Goal: Task Accomplishment & Management: Manage account settings

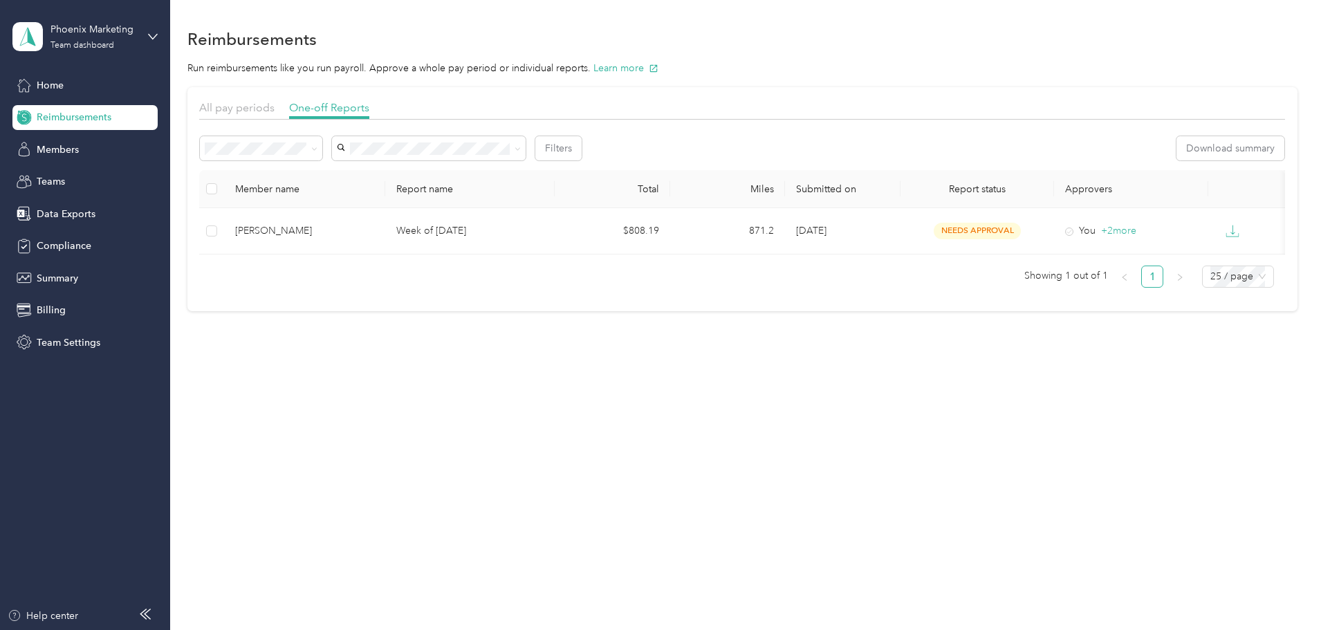
click at [56, 113] on span "Reimbursements" at bounding box center [74, 117] width 75 height 15
click at [81, 41] on div "Team dashboard" at bounding box center [82, 45] width 64 height 8
click at [77, 115] on div "Team dashboard" at bounding box center [63, 113] width 76 height 15
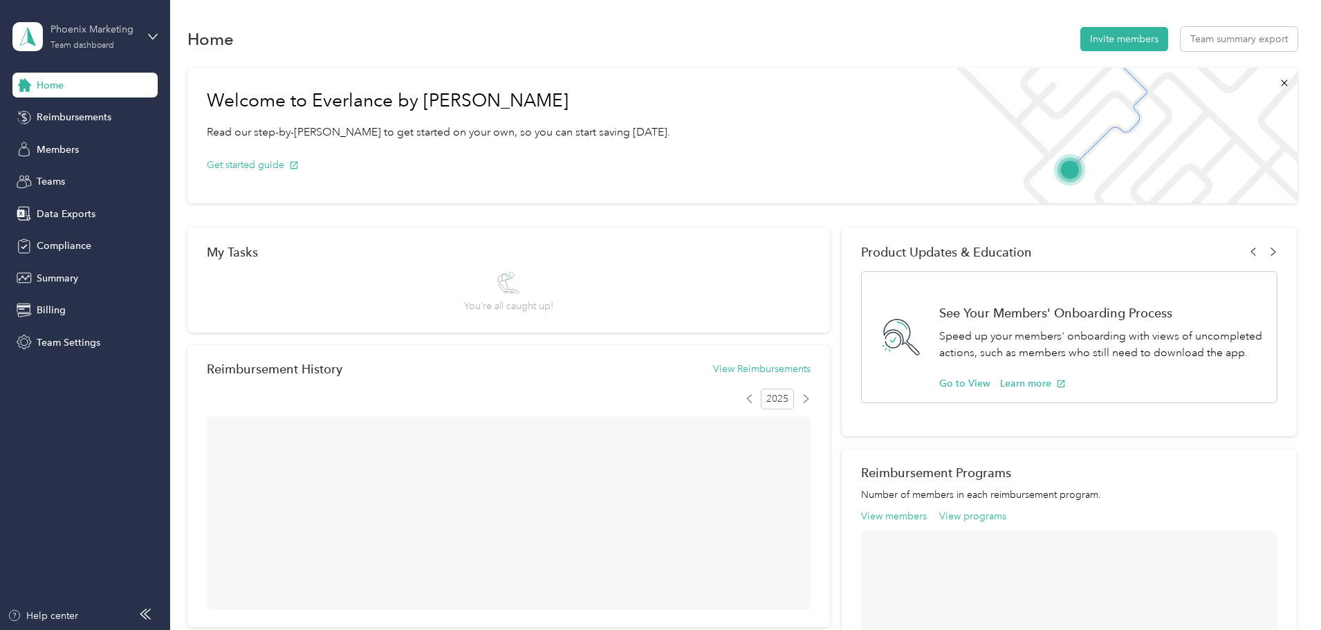
click at [74, 37] on div "Phoenix Marketing Team dashboard" at bounding box center [93, 36] width 86 height 28
click at [82, 132] on div "Team dashboard Personal dashboard Log out" at bounding box center [158, 143] width 272 height 87
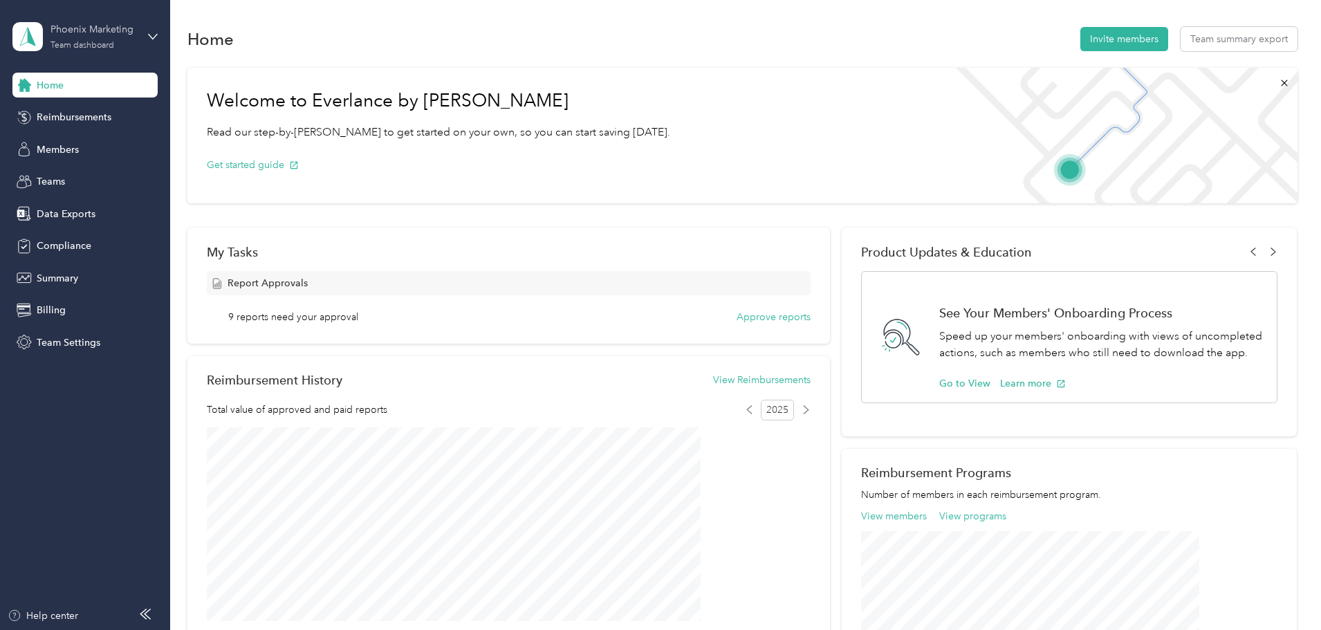
click at [69, 29] on div "Phoenix Marketing" at bounding box center [93, 29] width 86 height 15
click at [80, 148] on div "Personal dashboard" at bounding box center [68, 145] width 87 height 15
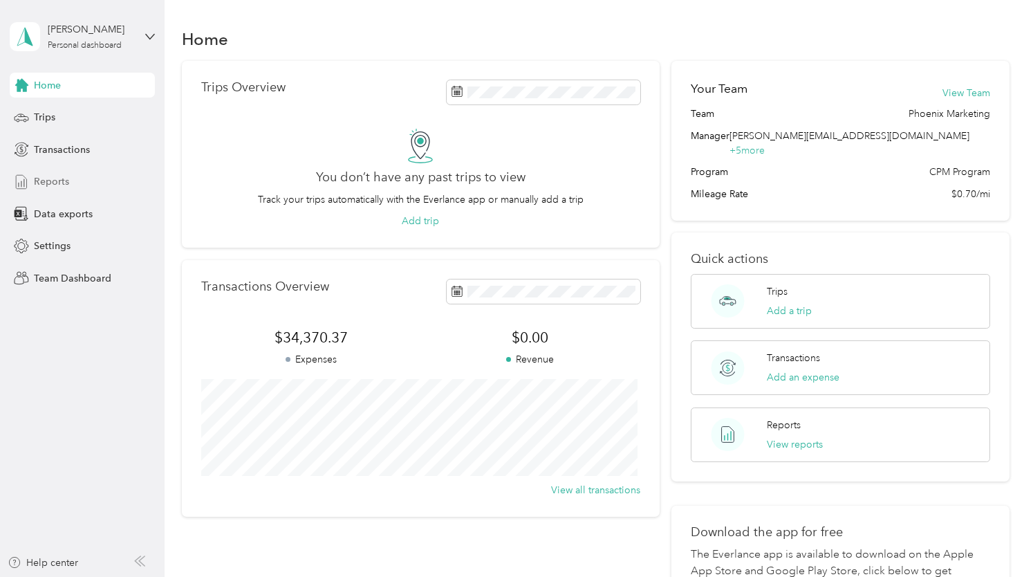
click at [48, 191] on div "Reports" at bounding box center [82, 181] width 145 height 25
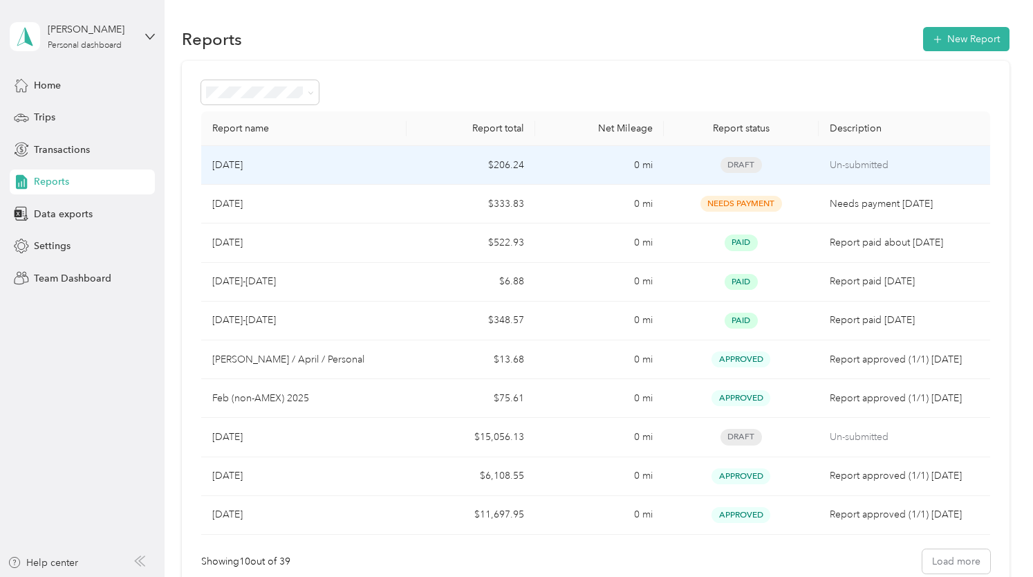
click at [326, 159] on div "[DATE]" at bounding box center [304, 165] width 184 height 15
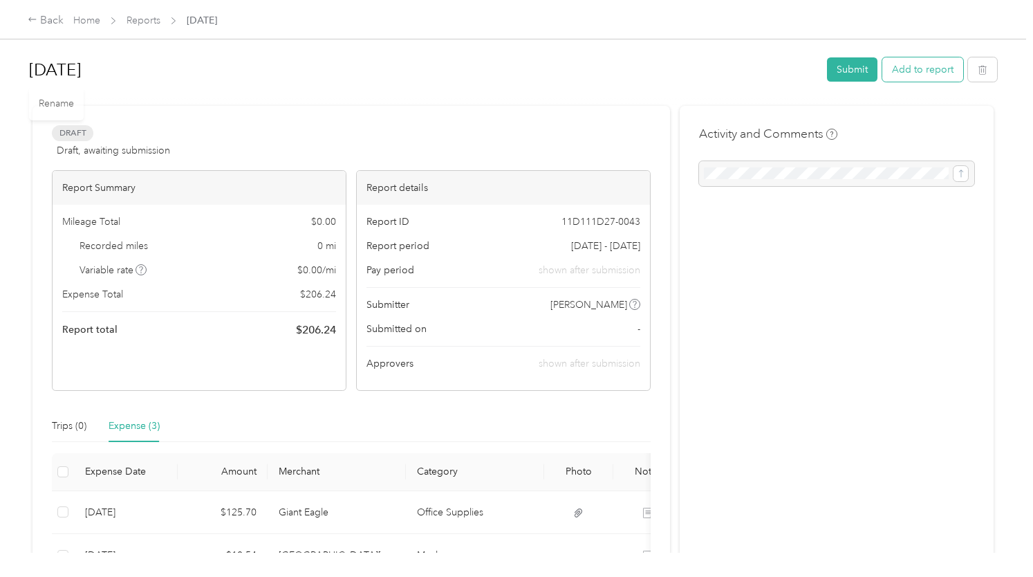
click at [910, 80] on button "Add to report" at bounding box center [922, 69] width 81 height 24
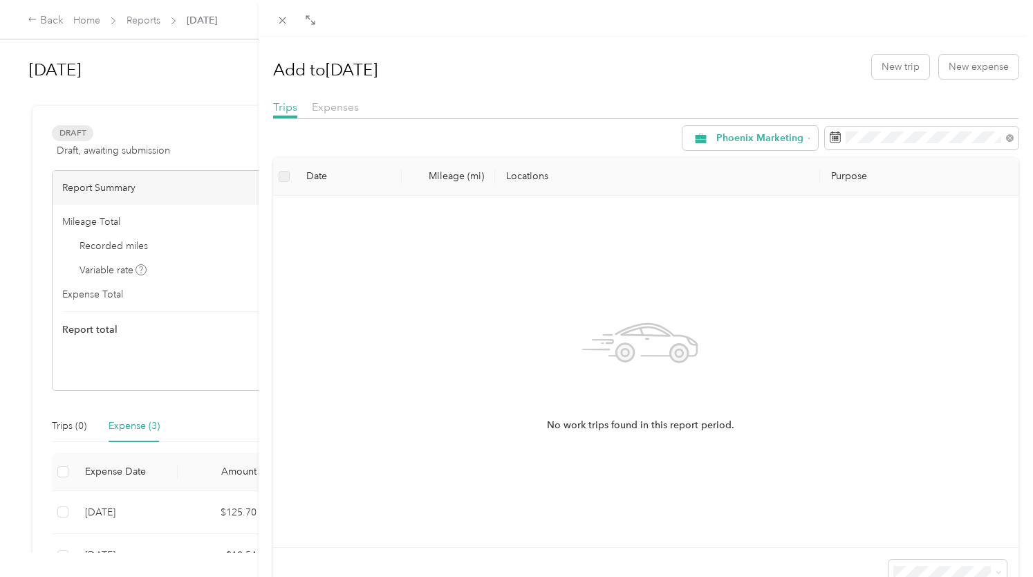
click at [325, 114] on div "Expenses" at bounding box center [335, 107] width 47 height 17
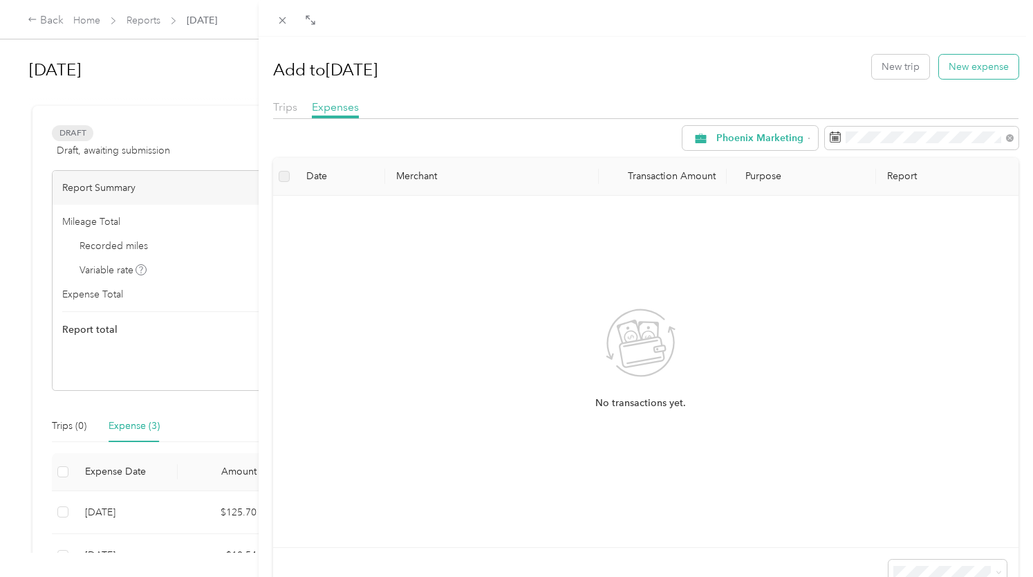
click at [962, 70] on button "New expense" at bounding box center [979, 67] width 80 height 24
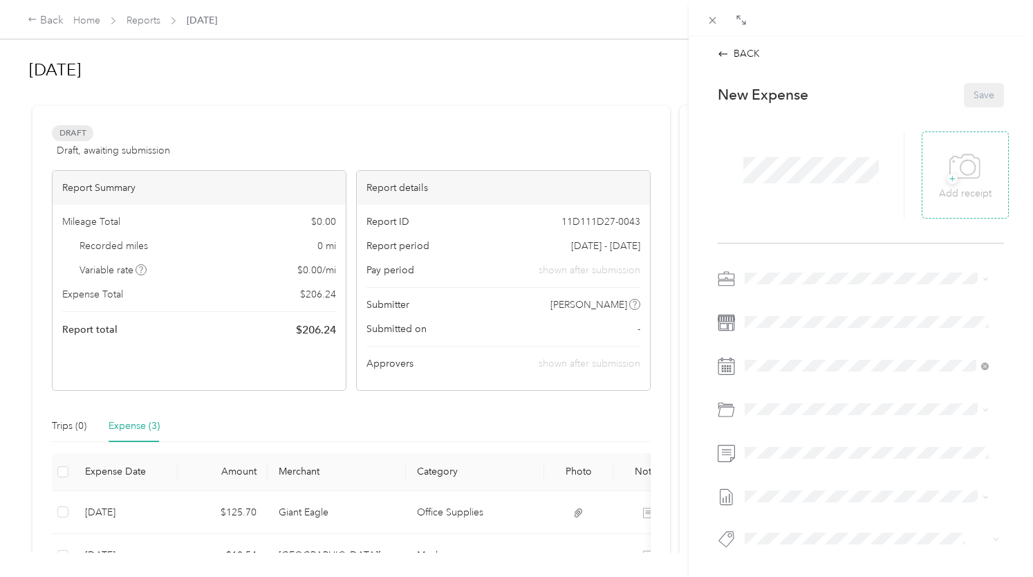
click at [947, 178] on span "+" at bounding box center [952, 179] width 10 height 10
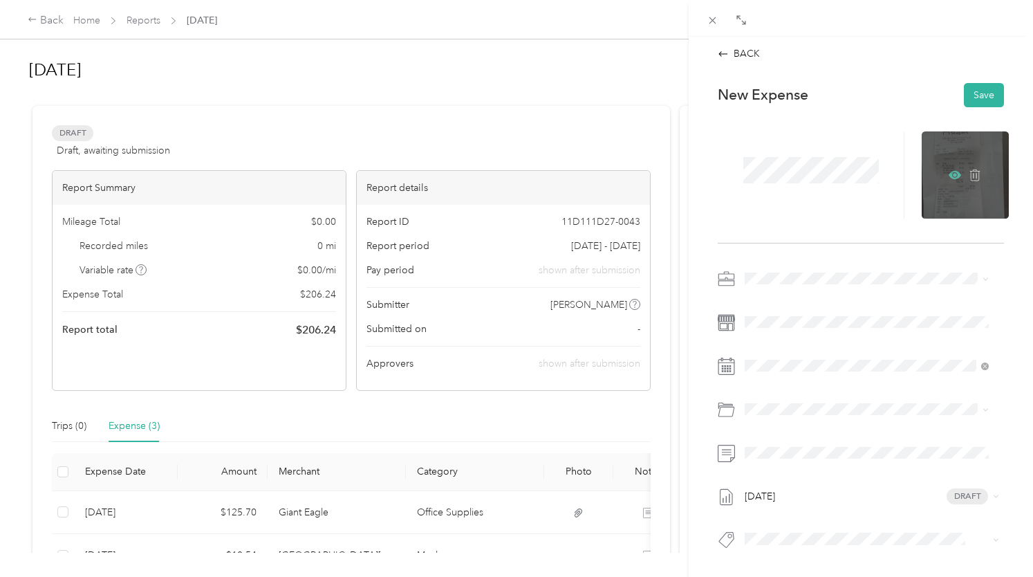
click at [953, 175] on icon at bounding box center [955, 175] width 4 height 4
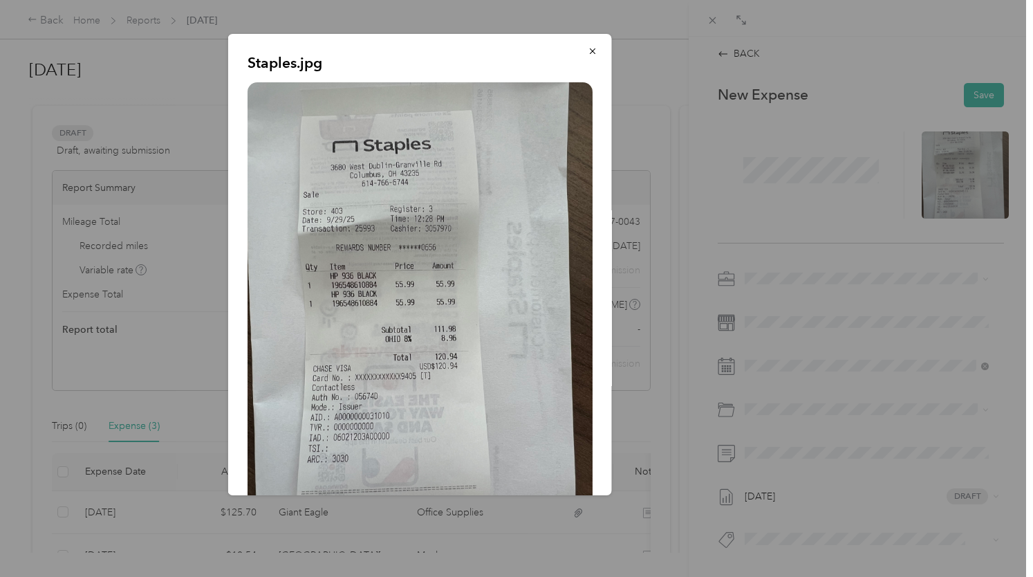
click at [823, 208] on div "Staples.jpg" at bounding box center [708, 266] width 384 height 465
click at [957, 164] on div at bounding box center [516, 288] width 1033 height 577
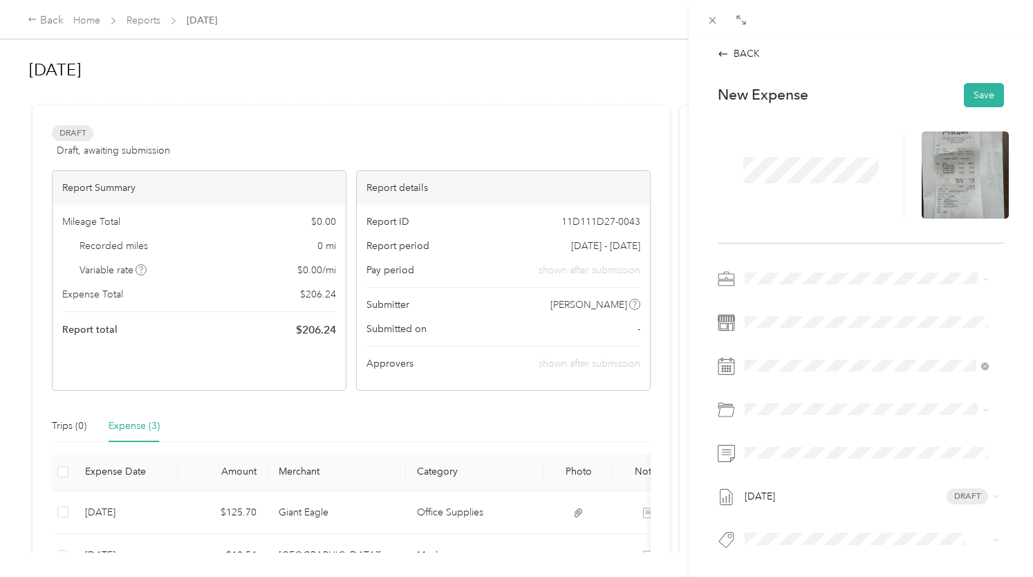
click at [741, 190] on div at bounding box center [811, 174] width 187 height 87
click at [754, 420] on div at bounding box center [861, 414] width 286 height 32
click at [823, 369] on span "Office Supplies" at bounding box center [815, 368] width 66 height 12
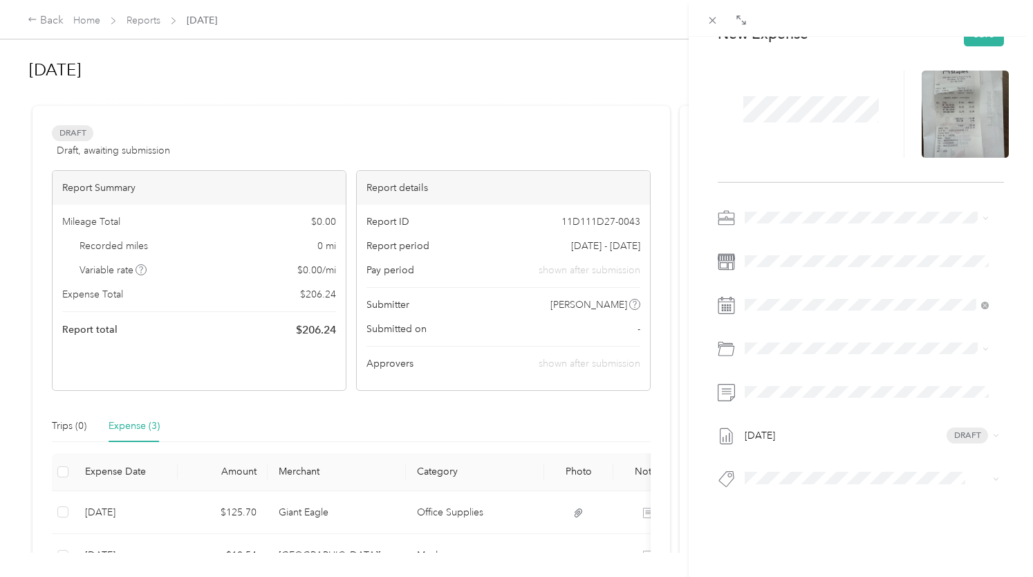
scroll to position [76, 0]
click at [826, 512] on div "New Expense Save [DATE] Draft" at bounding box center [860, 275] width 315 height 534
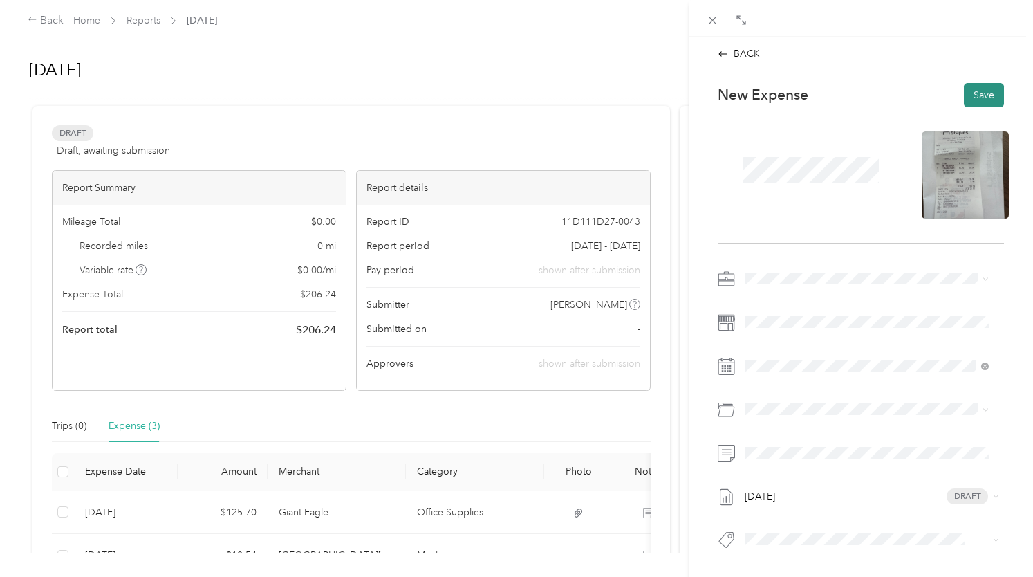
click at [988, 96] on button "Save" at bounding box center [984, 95] width 40 height 24
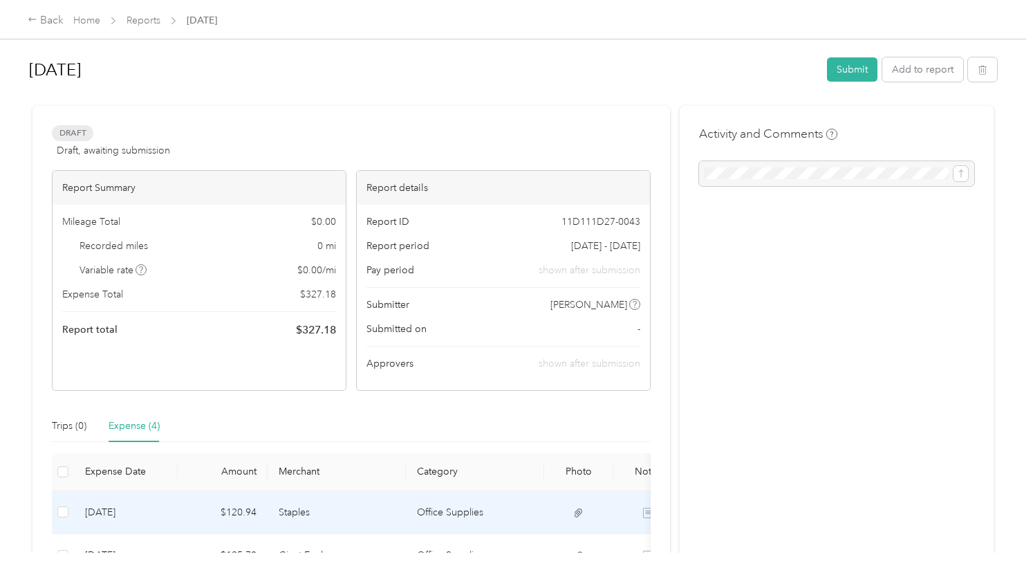
click at [148, 511] on td "[DATE]" at bounding box center [126, 512] width 104 height 43
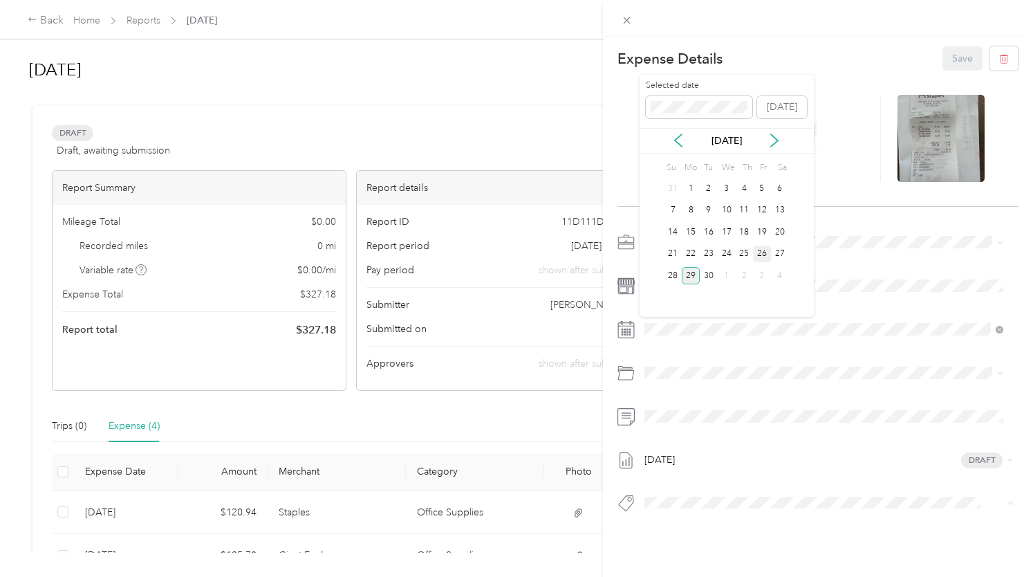
click at [759, 245] on div "26" at bounding box center [762, 253] width 18 height 17
click at [951, 53] on button "Save" at bounding box center [962, 58] width 40 height 24
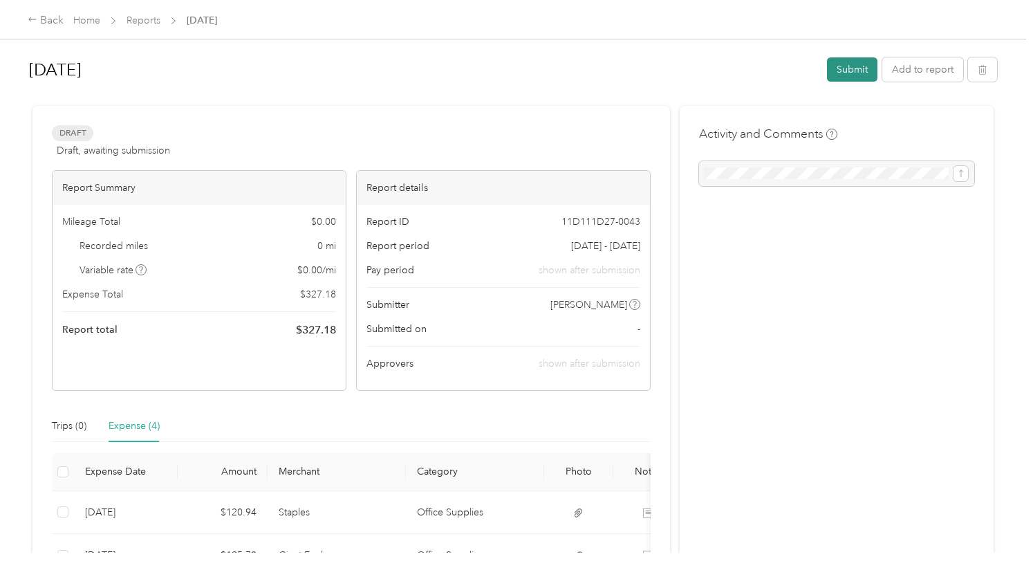
click at [842, 68] on button "Submit" at bounding box center [852, 69] width 50 height 24
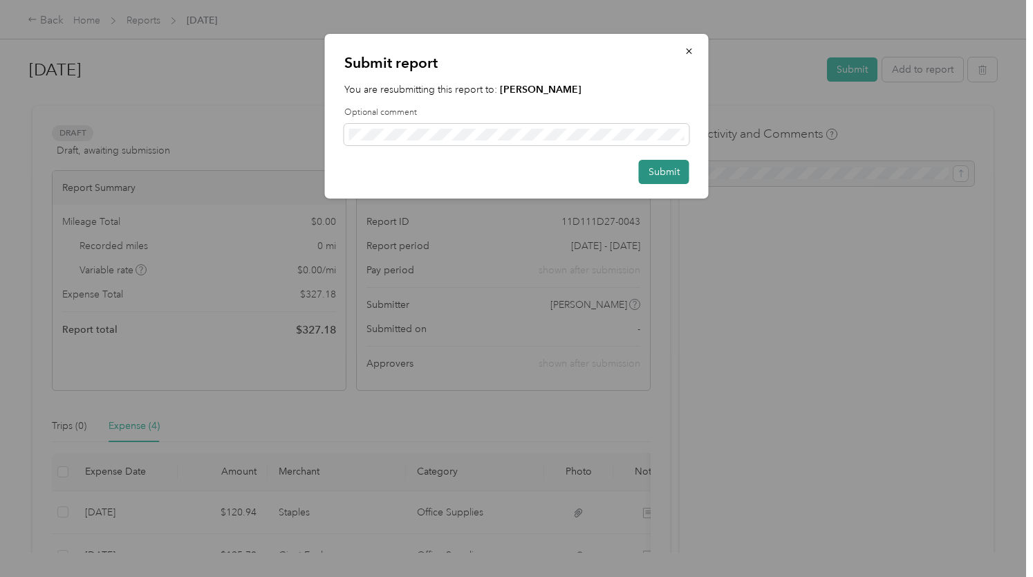
click at [652, 174] on button "Submit" at bounding box center [664, 172] width 50 height 24
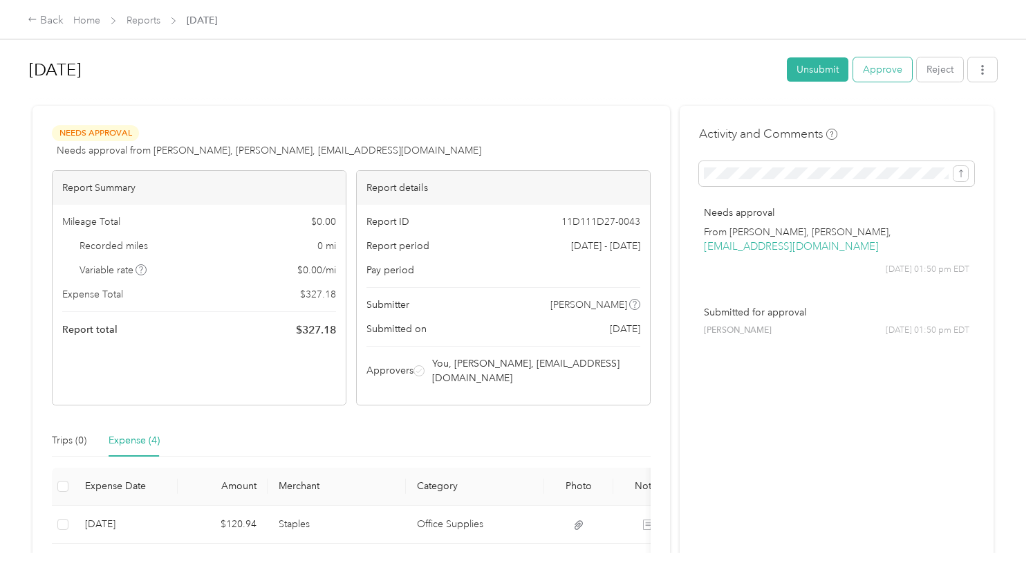
click at [891, 74] on button "Approve" at bounding box center [882, 69] width 59 height 24
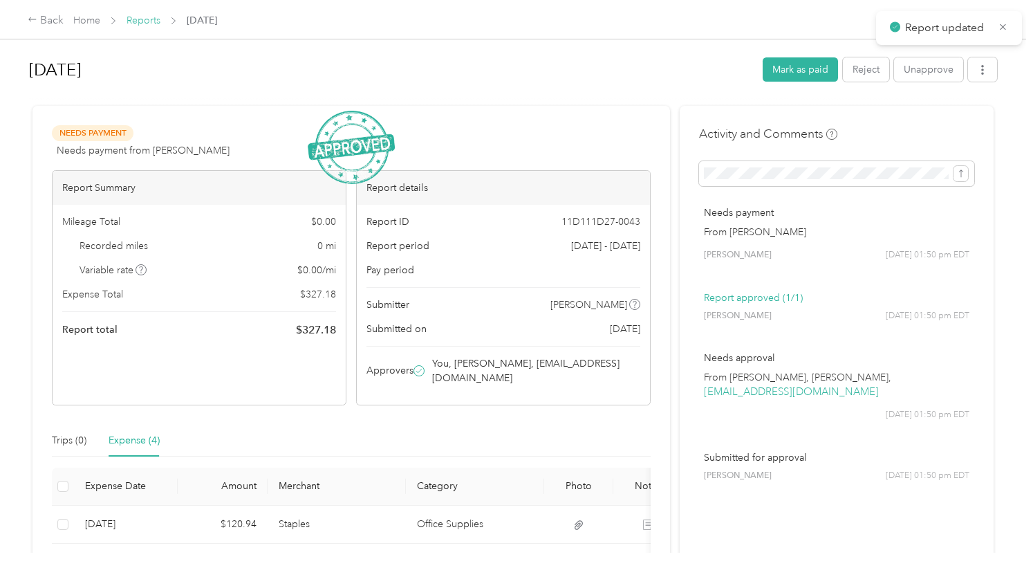
click at [129, 20] on link "Reports" at bounding box center [144, 21] width 34 height 12
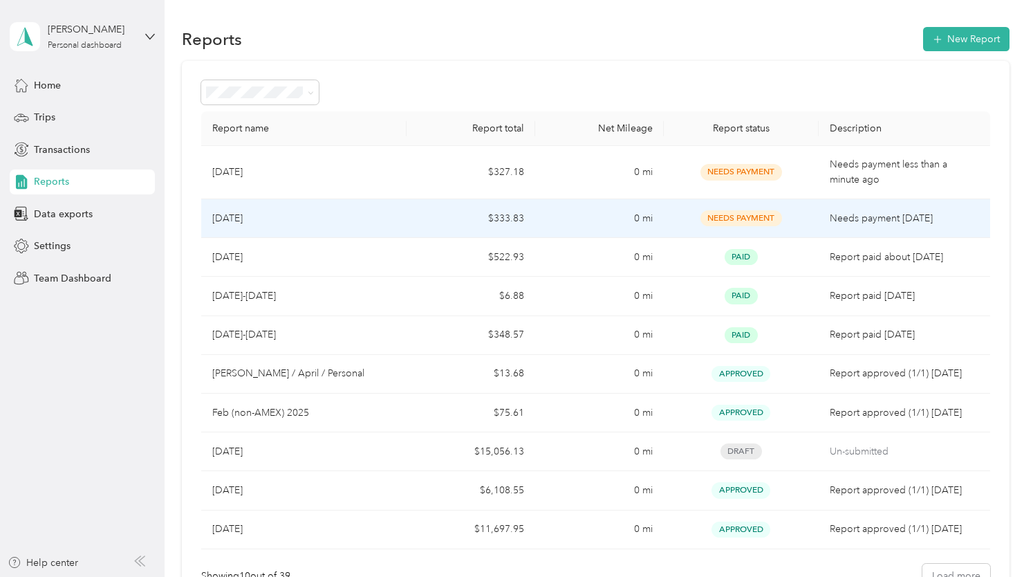
click at [348, 221] on div "[DATE]" at bounding box center [304, 218] width 184 height 15
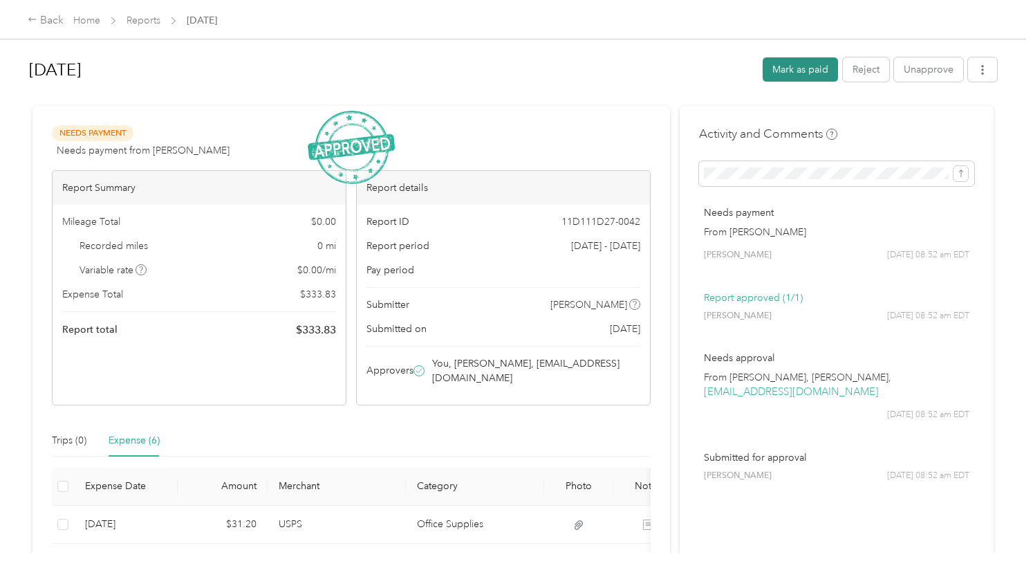
click at [806, 57] on button "Mark as paid" at bounding box center [800, 69] width 75 height 24
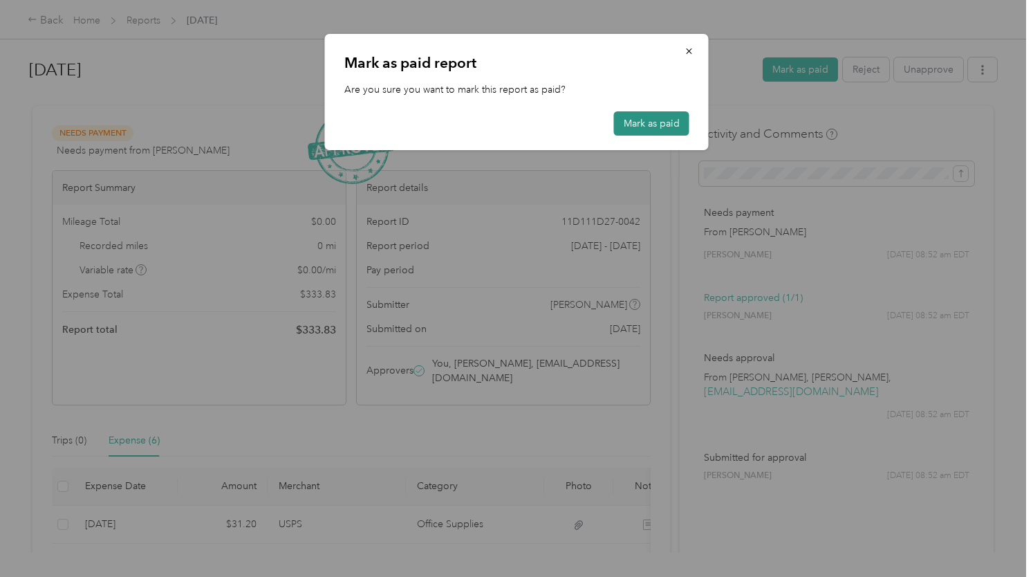
click at [671, 125] on button "Mark as paid" at bounding box center [651, 123] width 75 height 24
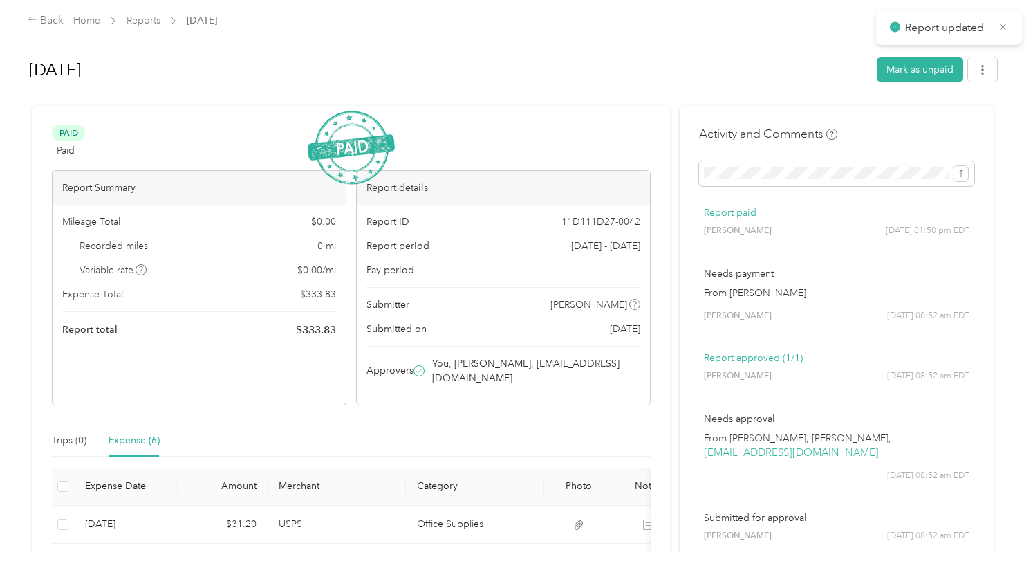
click at [152, 8] on div "Back Home Reports [DATE]" at bounding box center [516, 19] width 1033 height 39
click at [133, 24] on link "Reports" at bounding box center [144, 21] width 34 height 12
